Goal: Task Accomplishment & Management: Complete application form

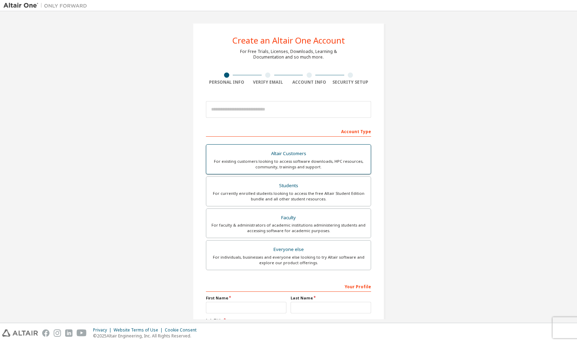
drag, startPoint x: 282, startPoint y: 185, endPoint x: 264, endPoint y: 185, distance: 18.5
click at [264, 185] on div "Students" at bounding box center [288, 186] width 156 height 10
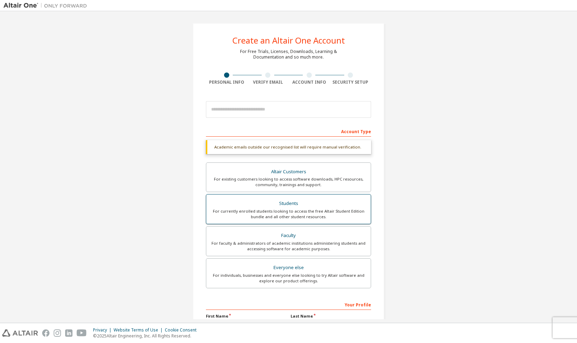
click at [282, 209] on div "For currently enrolled students looking to access the free Altair Student Editi…" at bounding box center [288, 213] width 156 height 11
click at [260, 111] on input "email" at bounding box center [288, 109] width 165 height 17
click at [455, 137] on div "Create an Altair One Account For Free Trials, Licenses, Downloads, Learning & D…" at bounding box center [288, 208] width 570 height 387
